Goal: Task Accomplishment & Management: Use online tool/utility

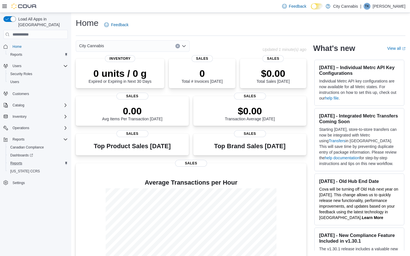
click at [28, 160] on div "Reports" at bounding box center [38, 163] width 60 height 7
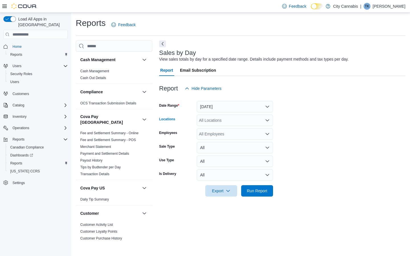
click at [220, 122] on div "All Locations" at bounding box center [235, 120] width 76 height 11
click at [221, 138] on span "4055 Cambie St" at bounding box center [228, 138] width 39 height 6
click at [259, 189] on span "Run Report" at bounding box center [257, 191] width 21 height 6
